Goal: Contribute content: Add original content to the website for others to see

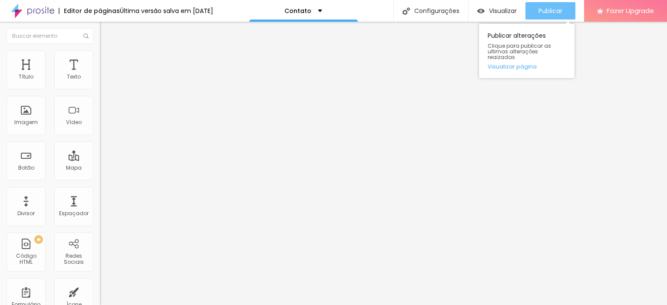
click at [541, 10] on span "Publicar" at bounding box center [550, 10] width 24 height 7
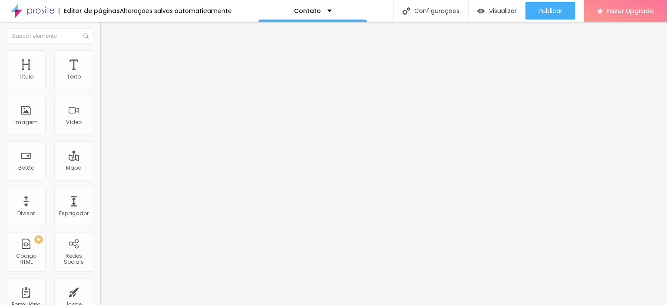
drag, startPoint x: 75, startPoint y: 160, endPoint x: 31, endPoint y: 160, distance: 43.4
click at [100, 300] on textarea "Olá, cheguei até você pela página Ângulo Perfeito e gostaria de mais informações" at bounding box center [149, 307] width 98 height 15
click at [100, 300] on textarea "Olá, cheguei através do site e gostaria de mais informações" at bounding box center [149, 307] width 98 height 15
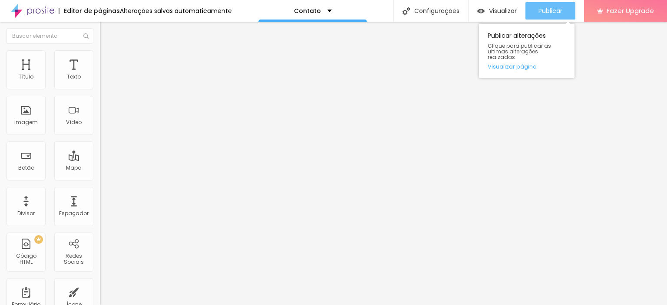
type textarea "Olá, cheguei através do site e gostaria de mais informações sobre os ensaios"
click at [549, 12] on span "Publicar" at bounding box center [550, 10] width 24 height 7
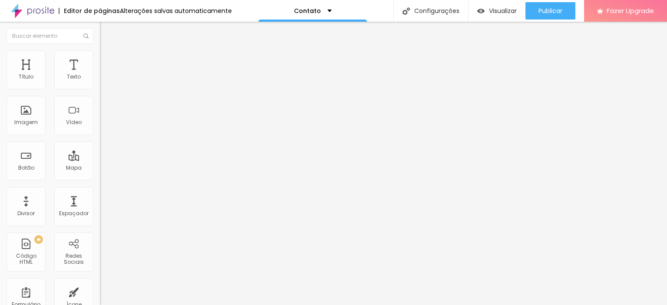
click at [100, 62] on img at bounding box center [104, 61] width 8 height 8
click at [100, 66] on li "Avançado" at bounding box center [150, 70] width 100 height 9
click at [100, 65] on li "Estilo" at bounding box center [150, 61] width 100 height 9
click at [103, 144] on img at bounding box center [105, 146] width 5 height 5
radio input "false"
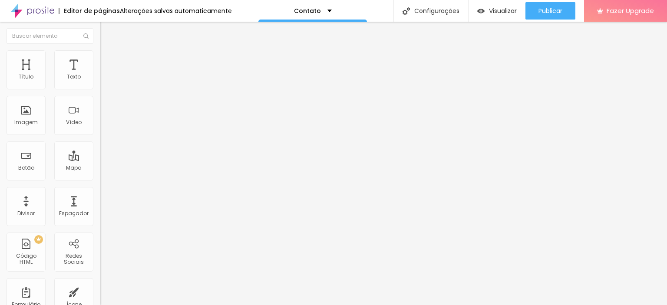
click at [103, 144] on img at bounding box center [105, 146] width 5 height 5
radio input "false"
radio input "true"
click at [103, 144] on img at bounding box center [105, 146] width 5 height 5
radio input "true"
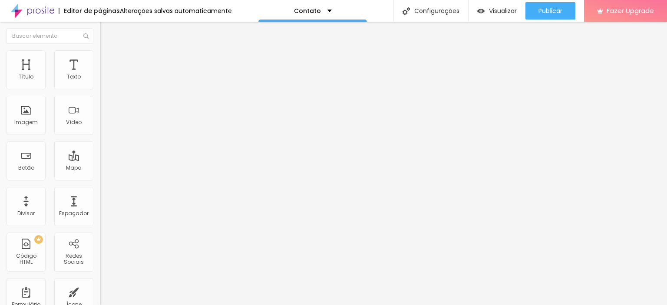
radio input "false"
